Goal: Find specific page/section: Find specific page/section

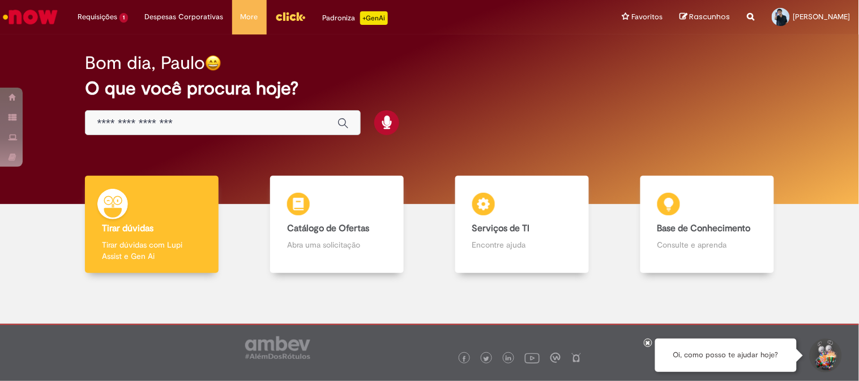
click at [225, 123] on input "Basta digitar aqui" at bounding box center [211, 123] width 229 height 13
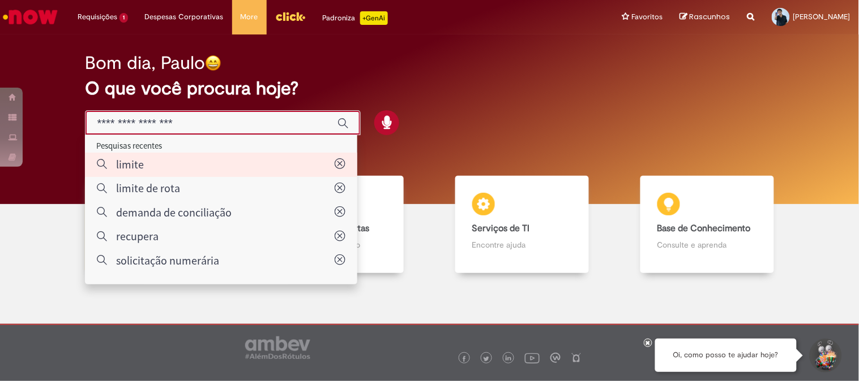
type input "******"
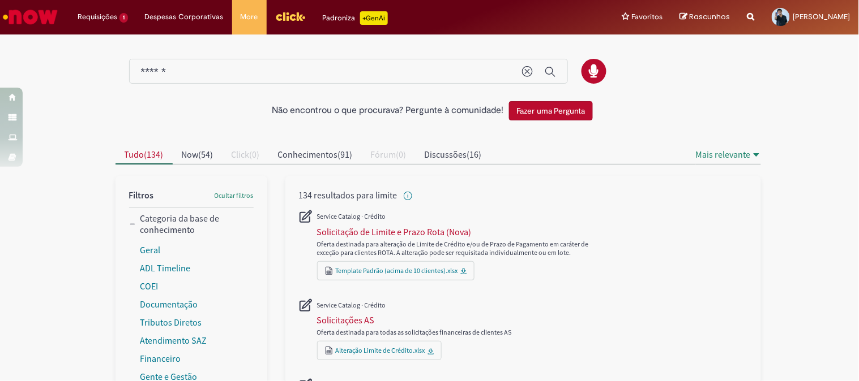
scroll to position [63, 0]
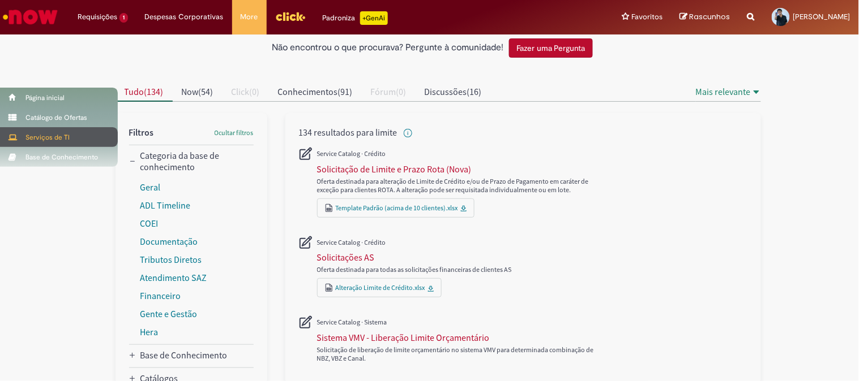
click at [15, 140] on span at bounding box center [12, 138] width 8 height 8
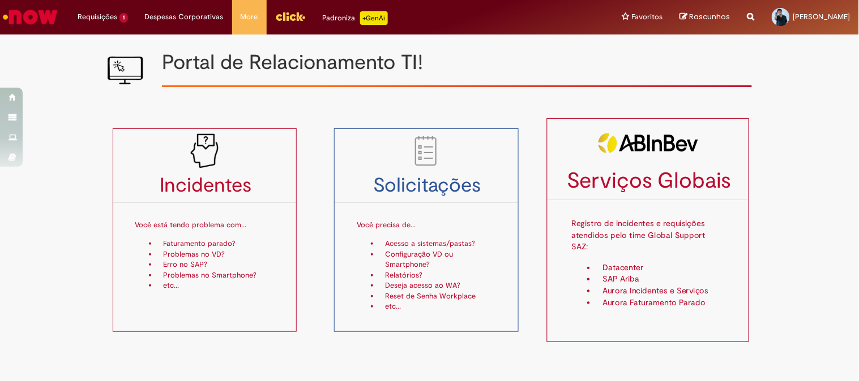
click at [715, 298] on li "Aurora Faturamento Parado" at bounding box center [660, 303] width 128 height 11
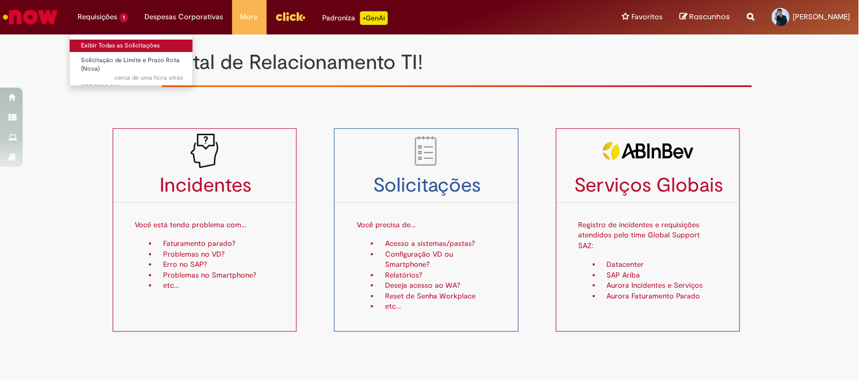
click at [106, 45] on link "Exibir Todas as Solicitações" at bounding box center [132, 46] width 125 height 12
